Goal: Navigation & Orientation: Find specific page/section

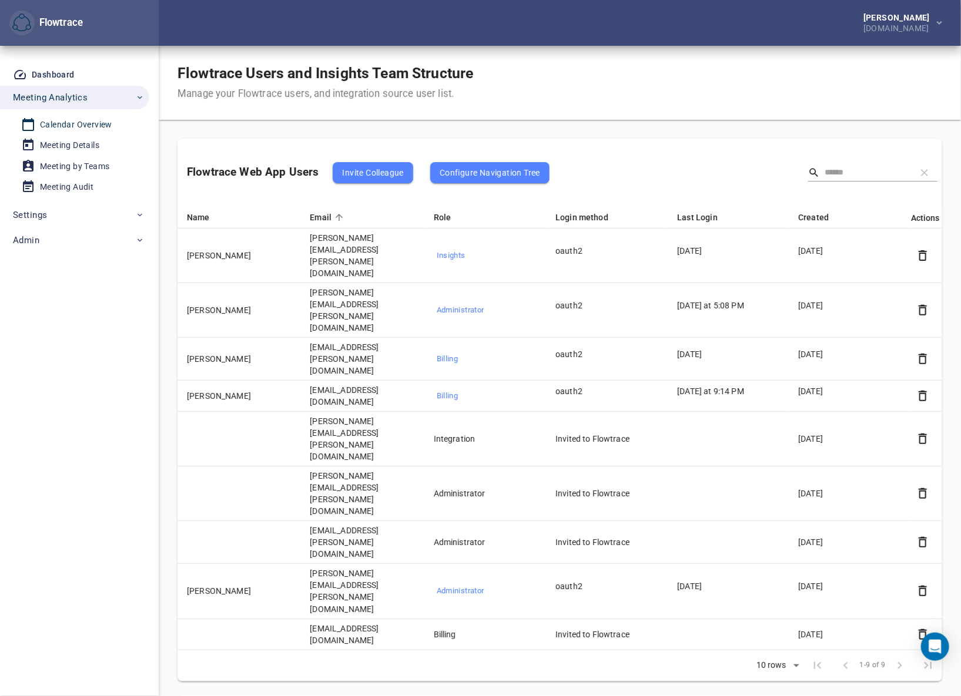
click at [66, 122] on div "Calendar Overview" at bounding box center [76, 125] width 72 height 15
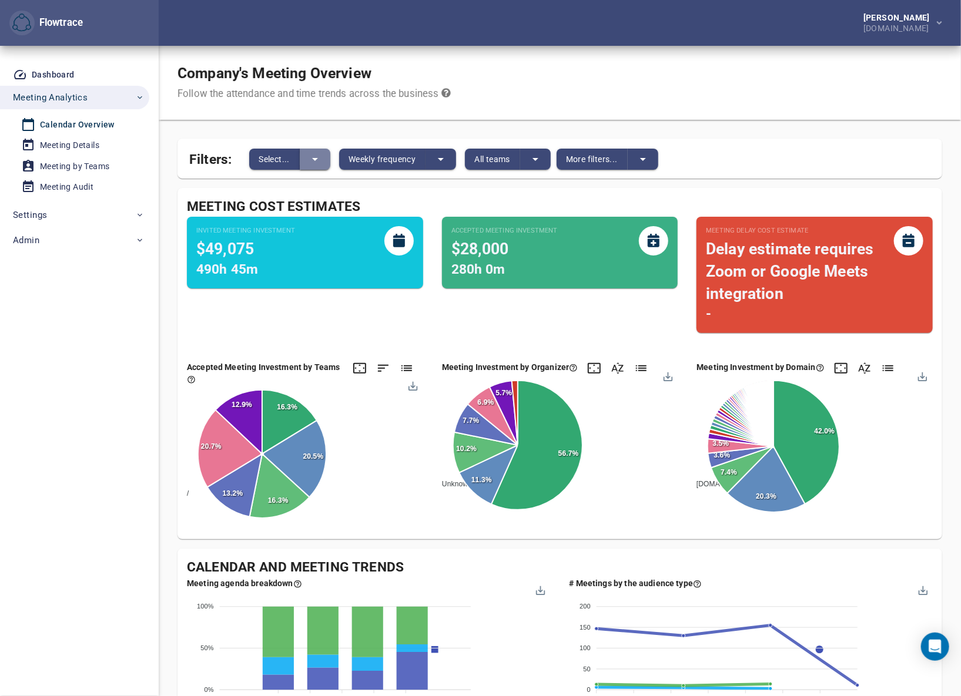
click at [310, 159] on icon "split button" at bounding box center [315, 159] width 14 height 14
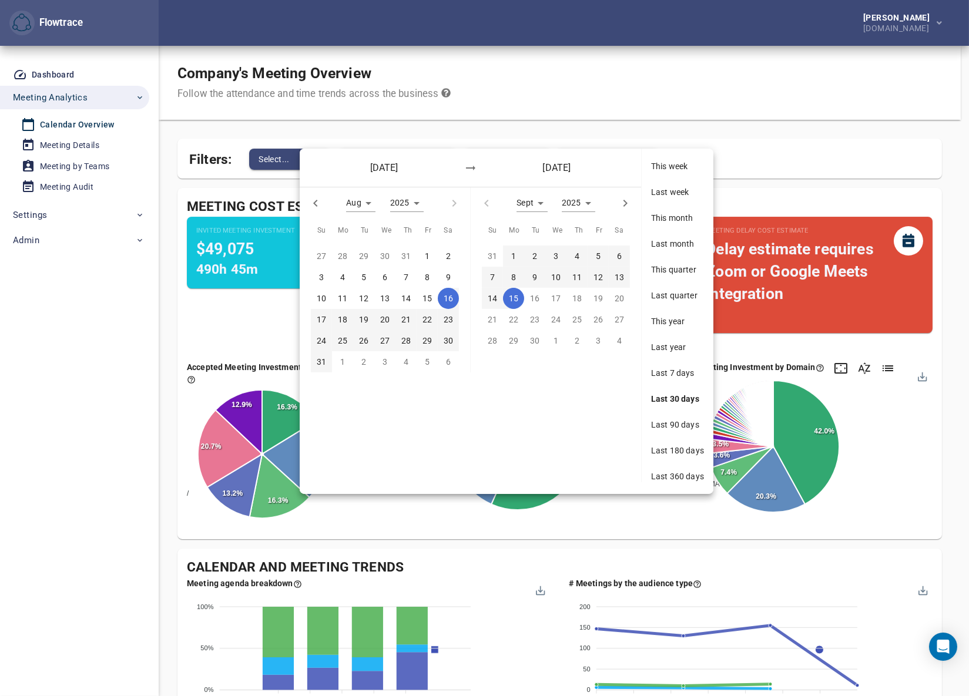
click at [639, 96] on div at bounding box center [484, 348] width 969 height 696
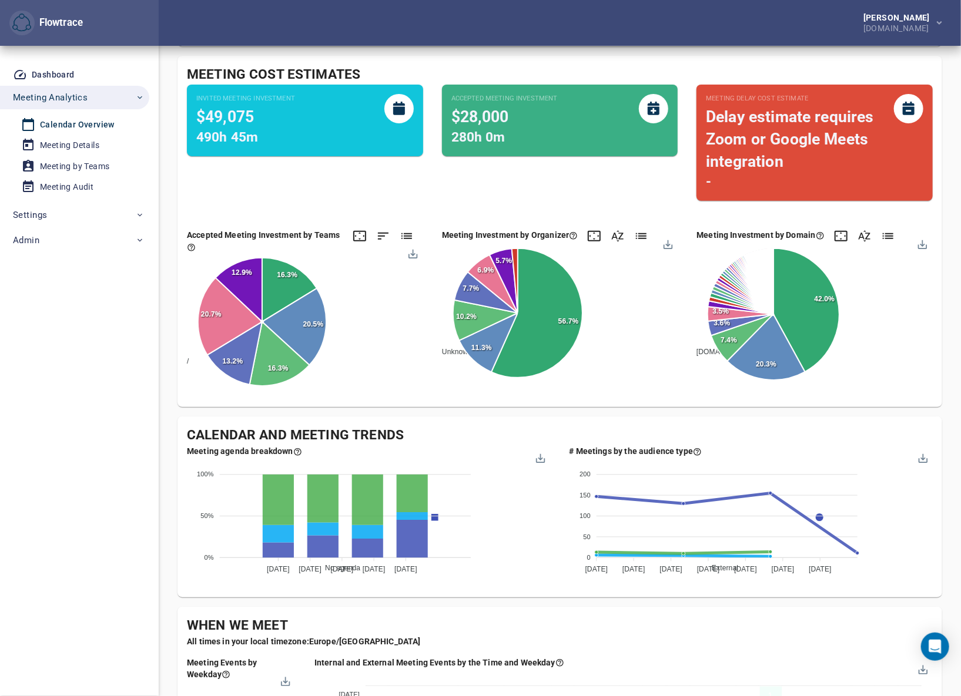
scroll to position [38, 0]
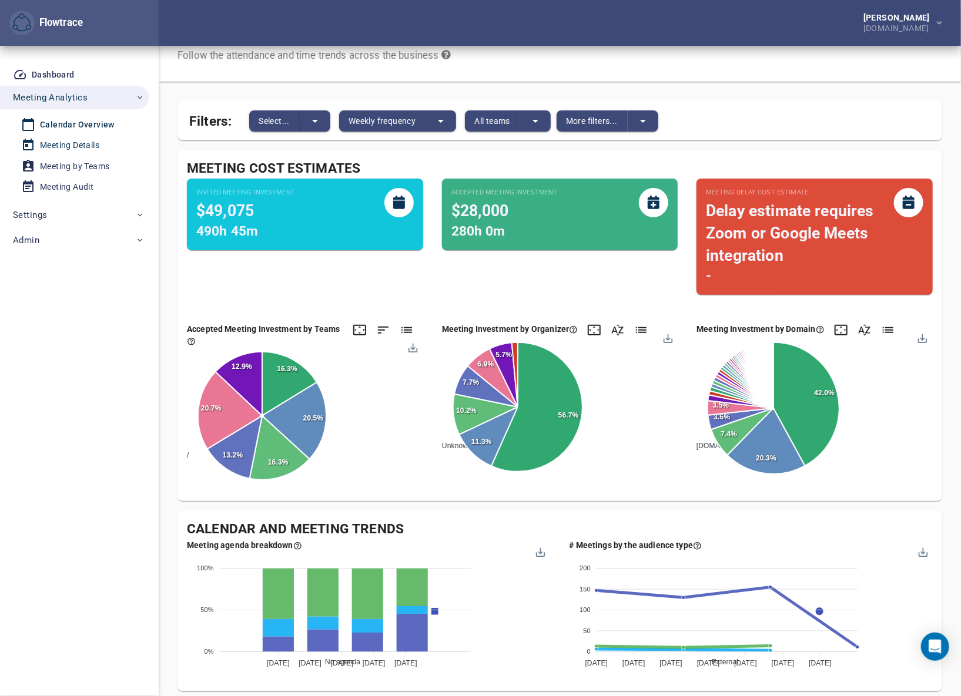
click at [82, 143] on div "Meeting Details" at bounding box center [69, 145] width 59 height 15
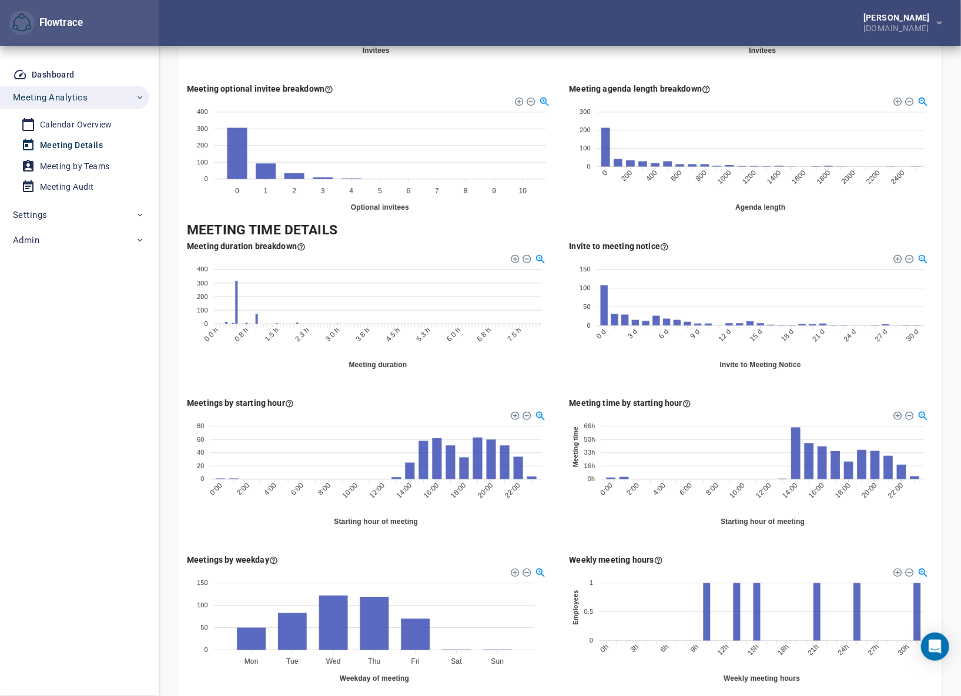
scroll to position [275, 0]
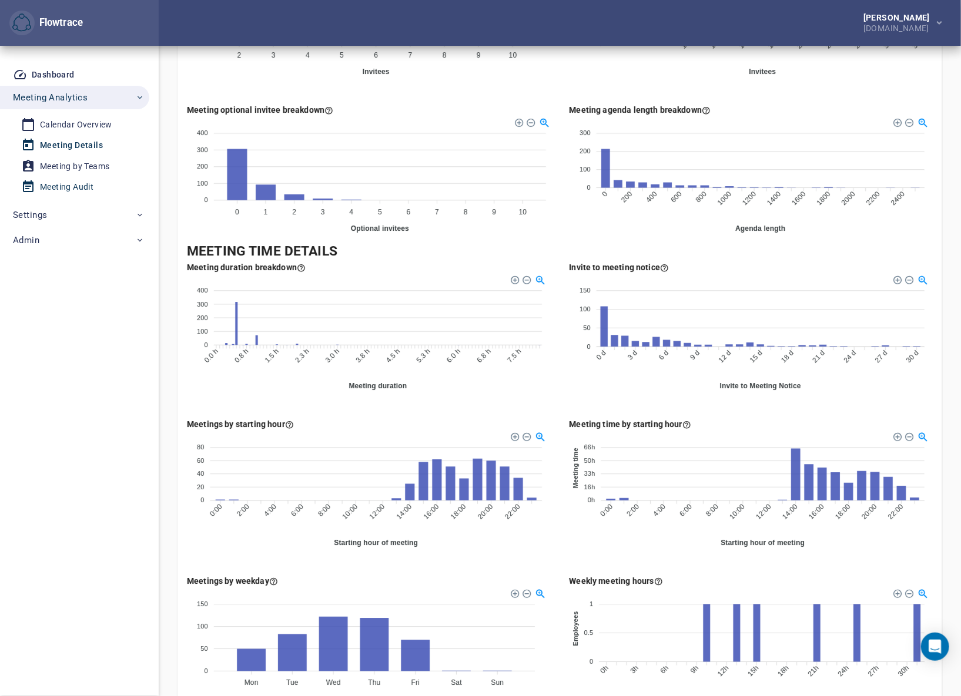
click at [66, 186] on div "Meeting Audit" at bounding box center [66, 187] width 53 height 15
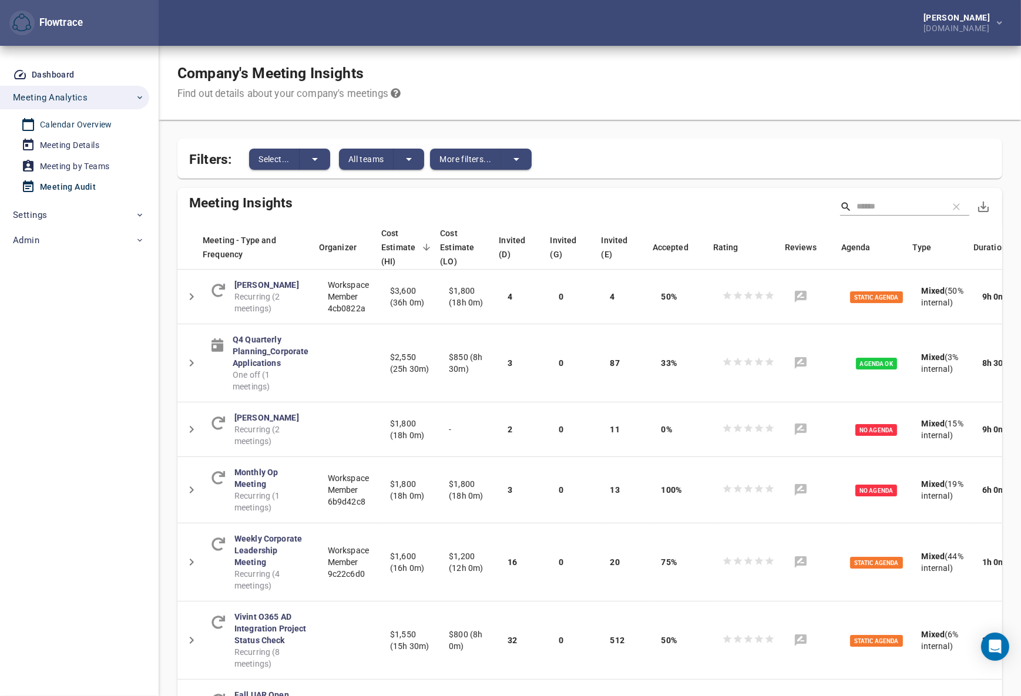
click at [72, 125] on div "Calendar Overview" at bounding box center [76, 125] width 72 height 15
